Goal: Transaction & Acquisition: Complete application form

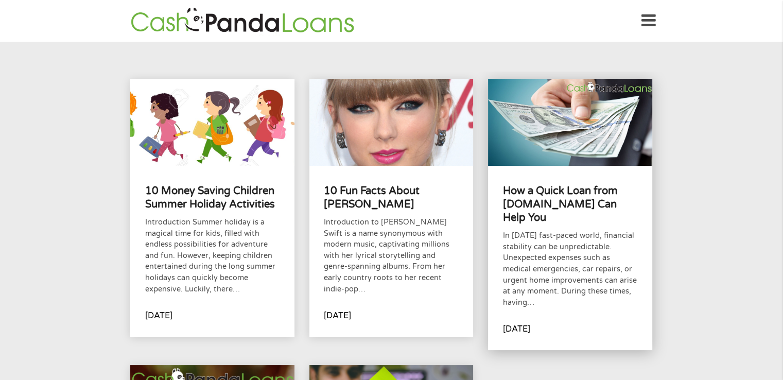
click at [578, 201] on h4 "How a Quick Loan from CashPandaLoans.com Can Help You" at bounding box center [570, 204] width 134 height 41
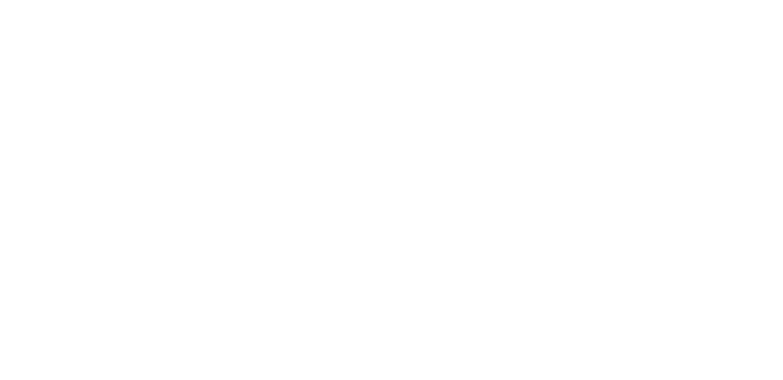
click at [0, 0] on html at bounding box center [0, 0] width 0 height 0
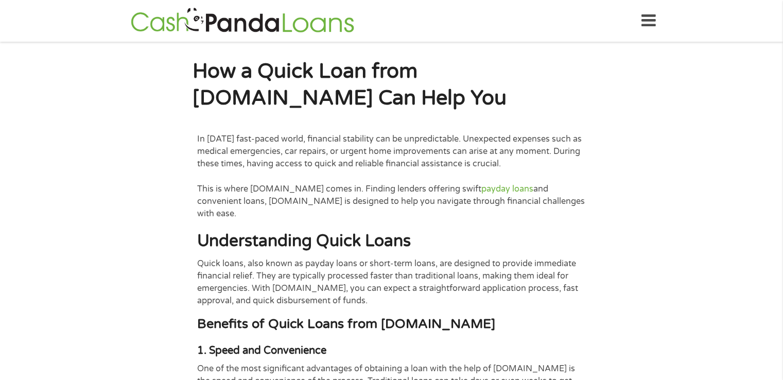
click at [651, 26] on icon at bounding box center [648, 20] width 14 height 25
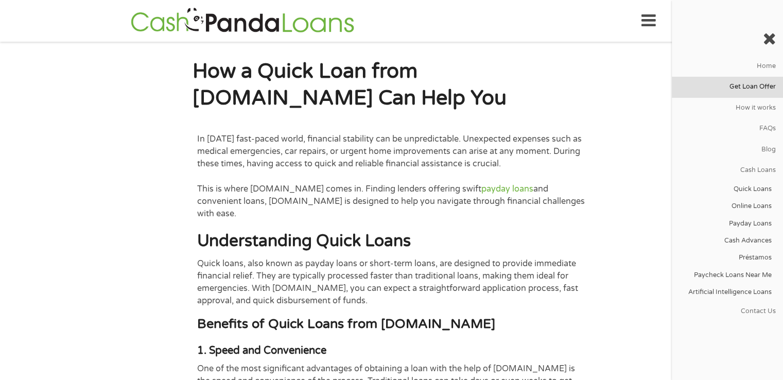
click at [757, 94] on link "Get Loan Offer" at bounding box center [727, 87] width 111 height 21
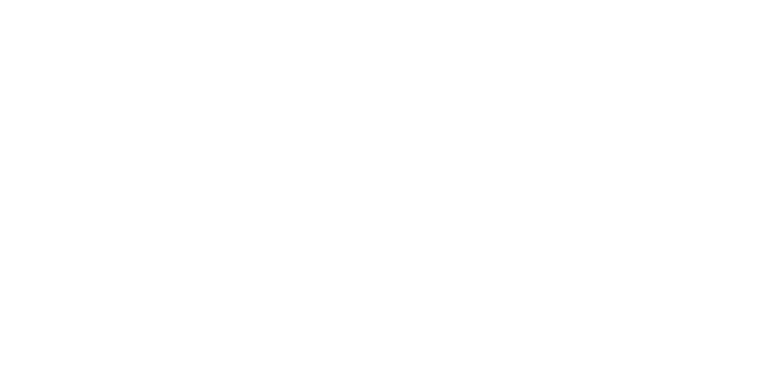
click at [0, 0] on html at bounding box center [0, 0] width 0 height 0
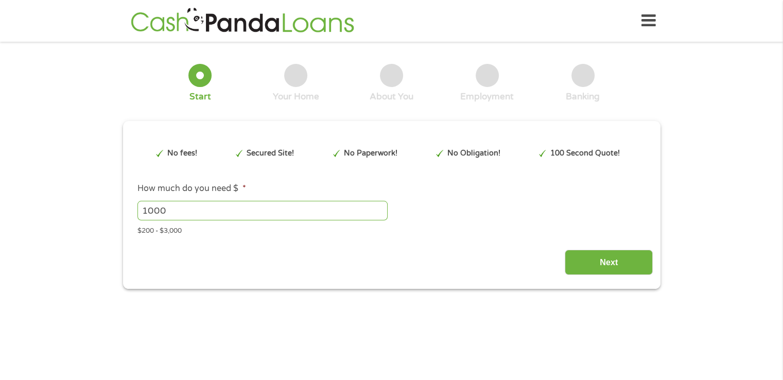
type input "Cj0KCQjwgKjHBhChARIsAPJR3xd8-TWTJBfh2AU6-JX-3_imgaRn83zVSLpLb7OmlJRKQxBwiYytASc…"
